Goal: Task Accomplishment & Management: Manage account settings

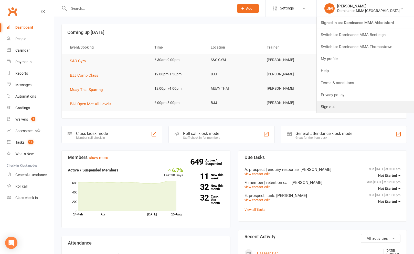
drag, startPoint x: 345, startPoint y: 104, endPoint x: 341, endPoint y: 100, distance: 5.4
click at [345, 104] on link "Sign out" at bounding box center [364, 107] width 97 height 12
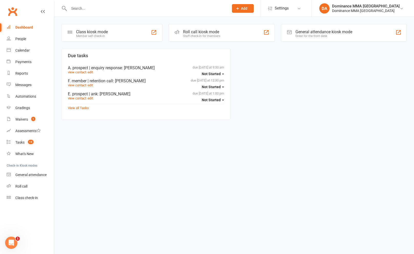
click at [219, 8] on input "text" at bounding box center [146, 8] width 158 height 7
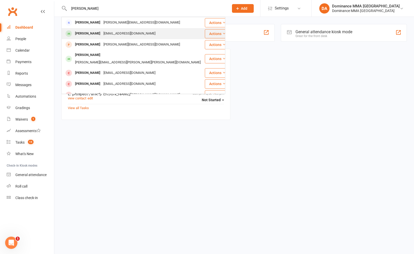
type input "[PERSON_NAME]"
click at [102, 29] on div "[PERSON_NAME] [EMAIL_ADDRESS][DOMAIN_NAME]" at bounding box center [133, 33] width 142 height 10
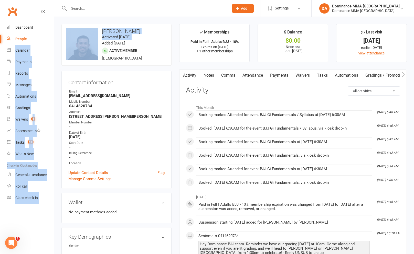
click at [298, 78] on link "Waivers" at bounding box center [302, 76] width 21 height 12
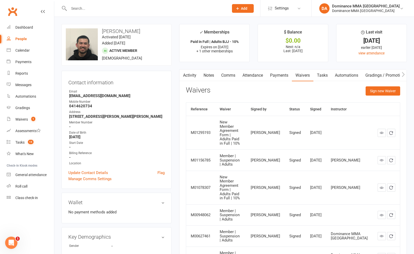
click at [383, 86] on div "Activity Notes Comms Attendance Payments Waivers Tasks Automations Gradings / P…" at bounding box center [292, 235] width 227 height 332
click at [408, 85] on main "✓ Memberships Paid in Full | Adults BJJ - 10% Expires on [DATE] + 1 other membe…" at bounding box center [292, 215] width 235 height 382
click at [394, 89] on button "Sign new Waiver" at bounding box center [382, 90] width 35 height 9
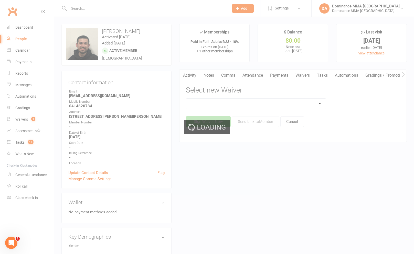
click at [303, 103] on div "Loading" at bounding box center [207, 127] width 414 height 254
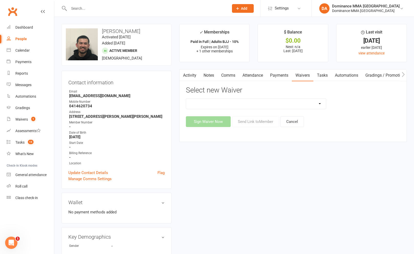
click at [303, 103] on select "Member | Cancellation | Adults Member | Injury Report Form (FOH staff use only)…" at bounding box center [256, 104] width 140 height 10
select select "7287"
click at [240, 123] on button "Send Link to Member" at bounding box center [255, 121] width 47 height 11
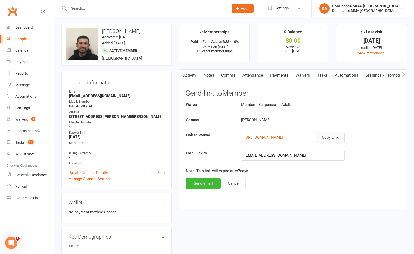
drag, startPoint x: 326, startPoint y: 139, endPoint x: 325, endPoint y: 135, distance: 4.2
click at [326, 139] on button "Copy Link" at bounding box center [330, 137] width 29 height 11
drag, startPoint x: 308, startPoint y: 73, endPoint x: 303, endPoint y: 72, distance: 5.1
click at [308, 73] on link "Waivers" at bounding box center [302, 76] width 21 height 12
click at [248, 73] on link "Attendance" at bounding box center [253, 76] width 28 height 12
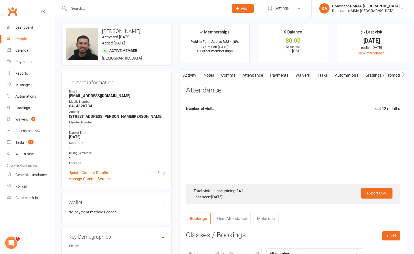
click at [290, 70] on link "Payments" at bounding box center [278, 76] width 25 height 12
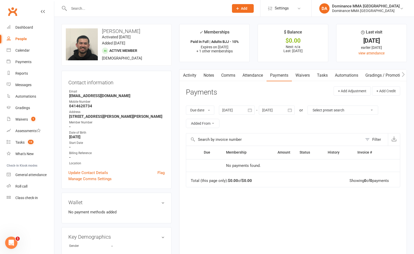
click at [291, 120] on div "Due date Due date Date paid Date failed Date settled [DATE] [DATE] Sun Mon Tue …" at bounding box center [293, 117] width 214 height 33
click at [33, 121] on span "1" at bounding box center [33, 119] width 4 height 4
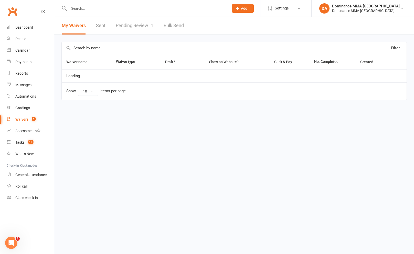
click at [120, 30] on link "Pending Review 1" at bounding box center [135, 26] width 38 height 18
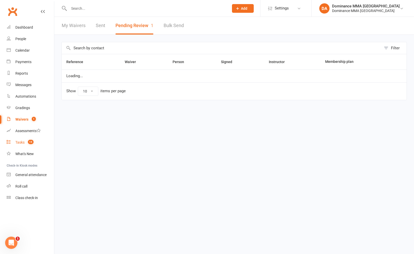
click at [28, 141] on count-badge "15" at bounding box center [29, 142] width 8 height 4
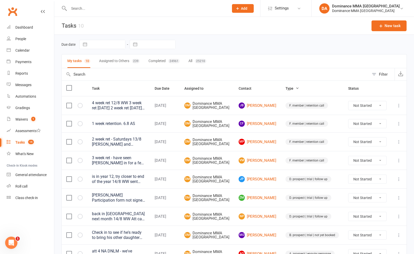
click at [137, 45] on button "button" at bounding box center [134, 44] width 9 height 9
select select "6"
select select "2025"
select select "7"
select select "2025"
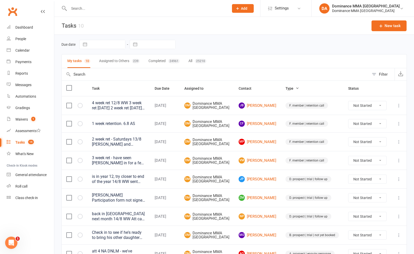
select select "8"
select select "2025"
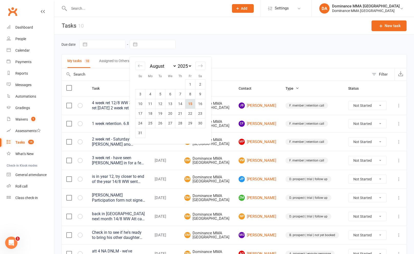
click at [187, 99] on td "15" at bounding box center [190, 104] width 10 height 10
type input "[DATE]"
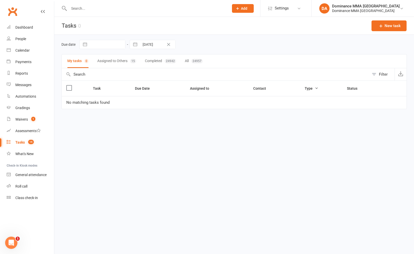
click at [124, 64] on button "Assigned to Others 15" at bounding box center [116, 61] width 39 height 14
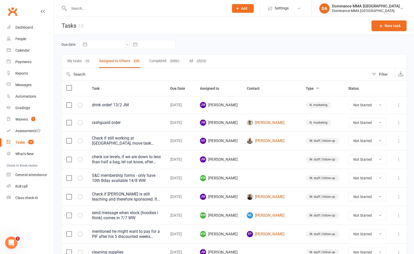
select select "6"
select select "2025"
select select "7"
select select "2025"
select select "8"
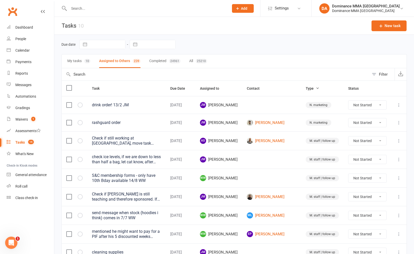
select select "2025"
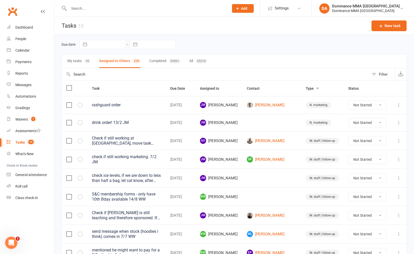
drag, startPoint x: 156, startPoint y: 44, endPoint x: 168, endPoint y: 61, distance: 20.9
click at [156, 44] on input "text" at bounding box center [158, 44] width 36 height 9
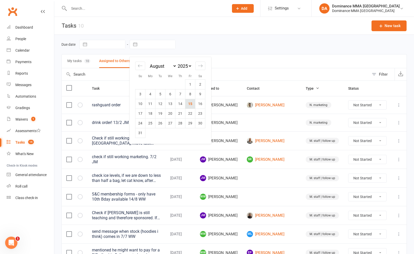
click at [188, 99] on td "15" at bounding box center [190, 104] width 10 height 10
type input "[DATE]"
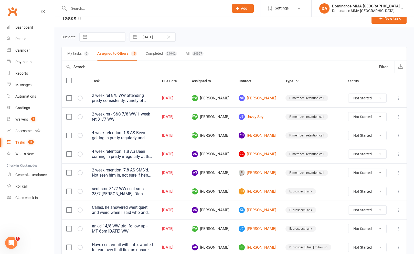
scroll to position [8, 0]
click at [295, 81] on span "Type" at bounding box center [292, 81] width 14 height 4
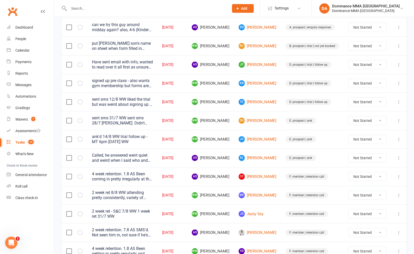
scroll to position [143, 0]
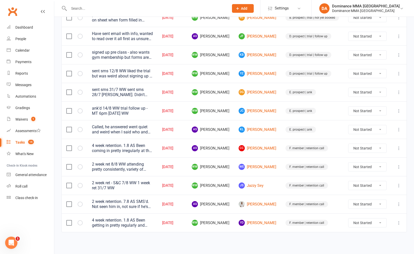
click at [112, 148] on div "4 week retention. 1.8 AS Been coming in pretty irregularly at the moment as she…" at bounding box center [122, 148] width 61 height 10
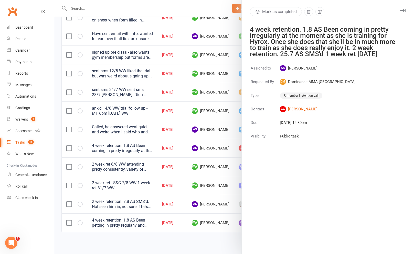
click at [170, 156] on div at bounding box center [233, 127] width 359 height 254
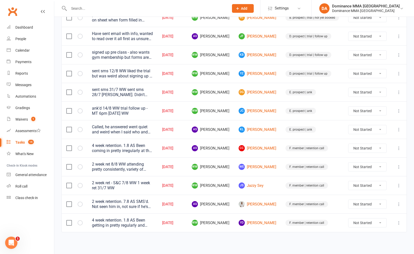
scroll to position [134, 0]
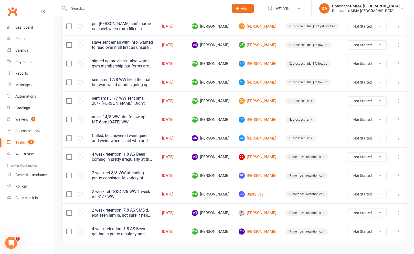
click at [153, 142] on div "Called, he answered went quiet and weird when I said who and where I was from, …" at bounding box center [122, 138] width 61 height 10
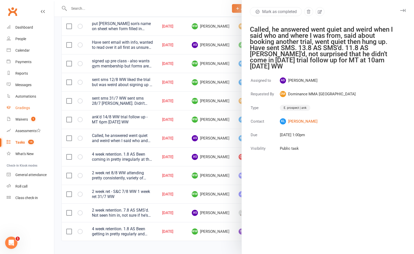
click at [50, 112] on link "Gradings" at bounding box center [30, 108] width 47 height 12
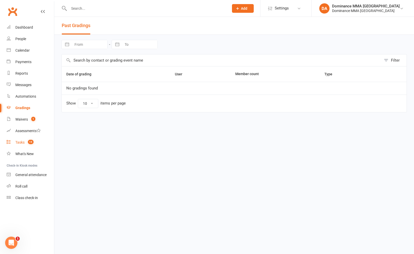
click at [21, 140] on div "Tasks" at bounding box center [19, 142] width 9 height 4
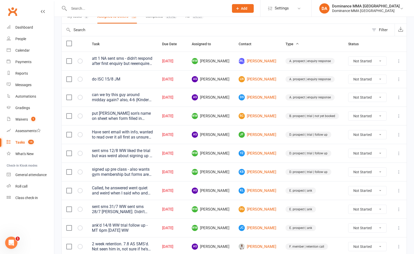
scroll to position [47, 0]
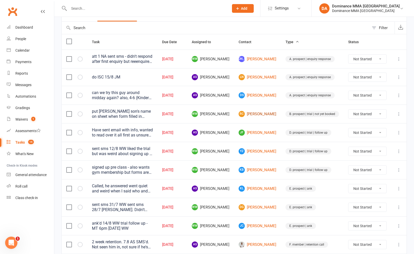
click at [266, 116] on link "RC [PERSON_NAME]" at bounding box center [257, 114] width 38 height 6
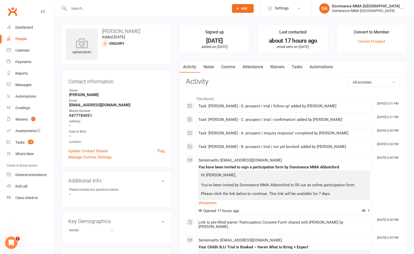
click at [213, 68] on link "Notes" at bounding box center [209, 67] width 18 height 12
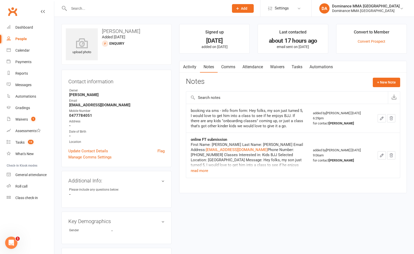
scroll to position [2, 0]
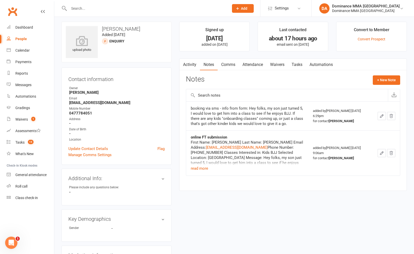
click at [302, 63] on link "Tasks" at bounding box center [297, 65] width 18 height 12
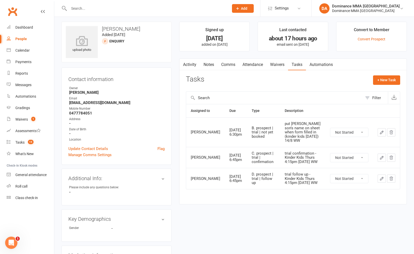
click at [288, 62] on link "Waivers" at bounding box center [276, 65] width 21 height 12
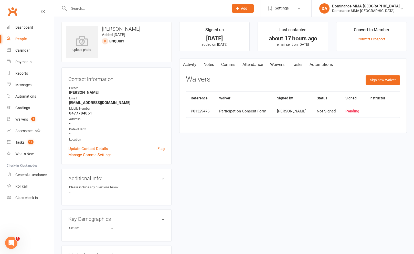
click at [296, 63] on link "Tasks" at bounding box center [297, 65] width 18 height 12
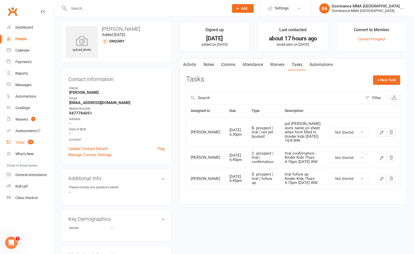
click at [36, 143] on link "Tasks 15" at bounding box center [30, 143] width 47 height 12
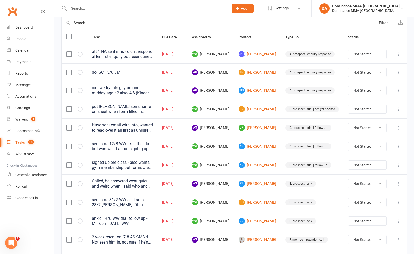
scroll to position [53, 0]
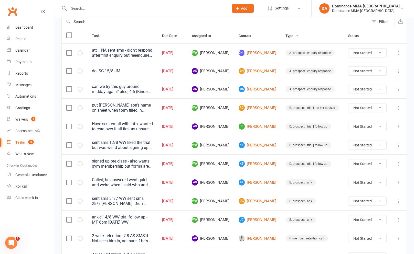
click at [152, 126] on div "Have sent email with info, wanted to read over it all first as unsure what he w…" at bounding box center [122, 127] width 61 height 10
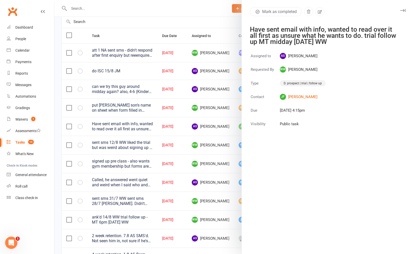
click at [121, 109] on div at bounding box center [233, 127] width 359 height 254
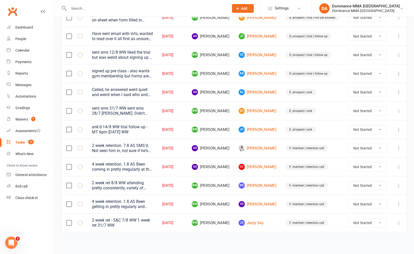
scroll to position [0, 0]
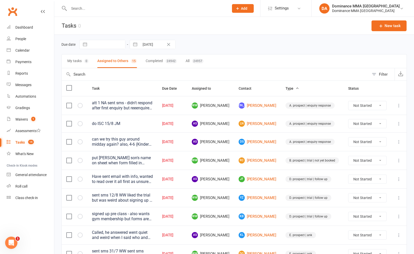
click at [146, 218] on div "signed up pre class - also wants gym membership but forms aren't in list 14/8 W…" at bounding box center [122, 217] width 61 height 10
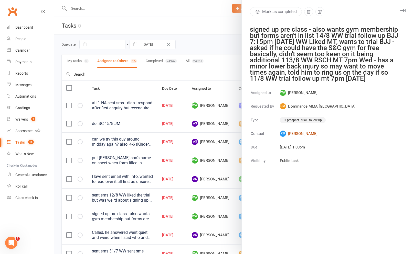
click at [295, 136] on link "KB [PERSON_NAME]" at bounding box center [318, 134] width 76 height 6
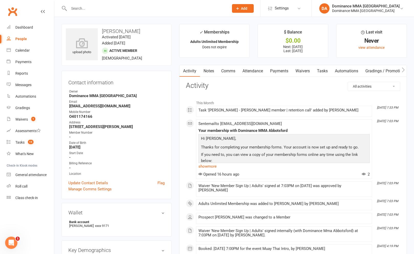
click at [319, 69] on link "Tasks" at bounding box center [322, 71] width 18 height 12
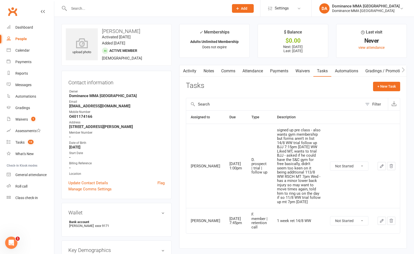
click at [382, 165] on icon "button" at bounding box center [381, 166] width 3 height 3
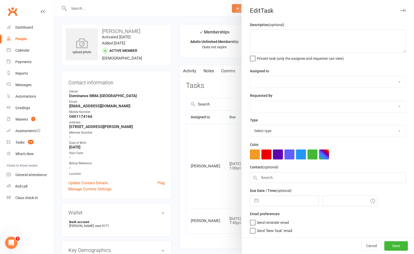
type textarea "signed up pre class - also wants gym membership but forms aren't in list 14/8 W…"
select select "49757"
select select "12631"
select select "3863"
type input "[DATE]"
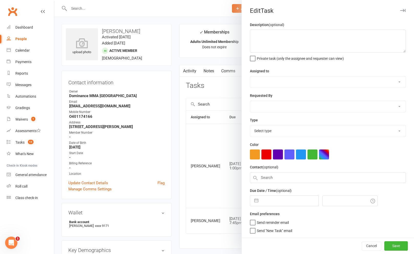
type input "1:00pm"
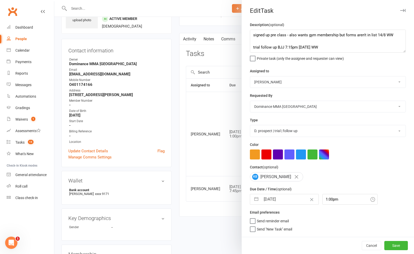
scroll to position [2, 0]
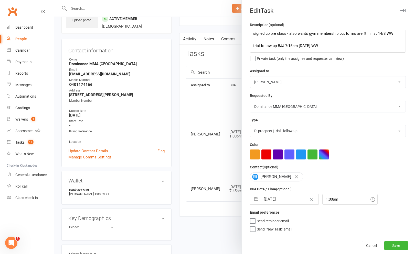
drag, startPoint x: 236, startPoint y: 57, endPoint x: 226, endPoint y: 61, distance: 10.5
click at [236, 57] on div at bounding box center [233, 127] width 359 height 254
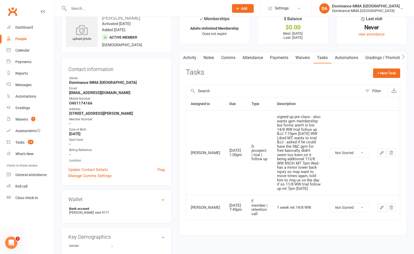
scroll to position [0, 0]
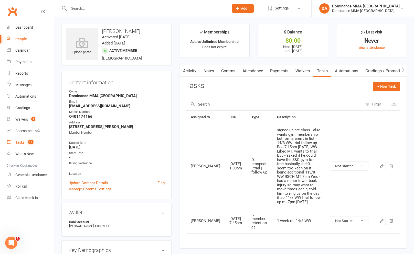
click at [21, 143] on div "Tasks" at bounding box center [19, 142] width 9 height 4
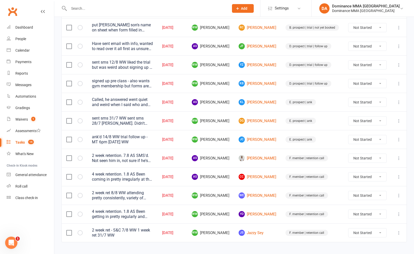
scroll to position [143, 0]
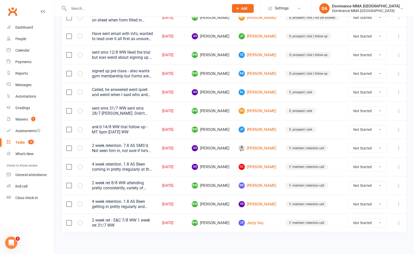
click at [130, 233] on div "Task Due Date Assigned to Contact Type Status att 1 NA sent sms - didn't respon…" at bounding box center [233, 89] width 345 height 302
